Goal: Find specific page/section: Find specific page/section

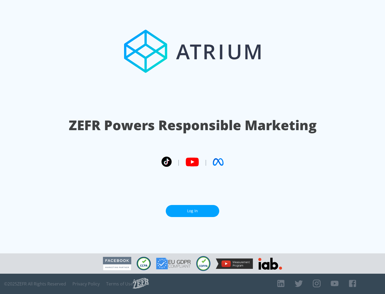
click at [192, 211] on link "Log In" at bounding box center [192, 211] width 53 height 12
